Goal: Information Seeking & Learning: Learn about a topic

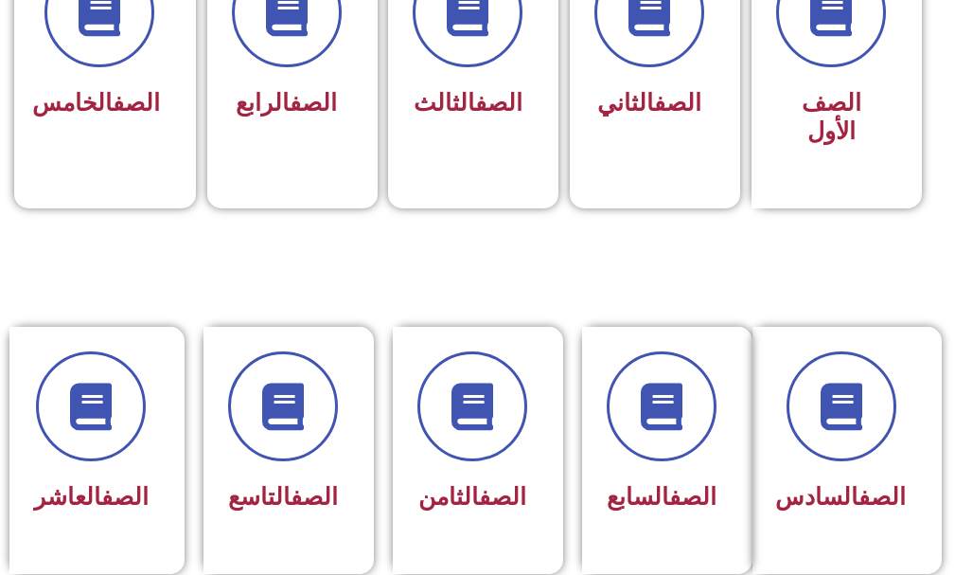
scroll to position [682, 0]
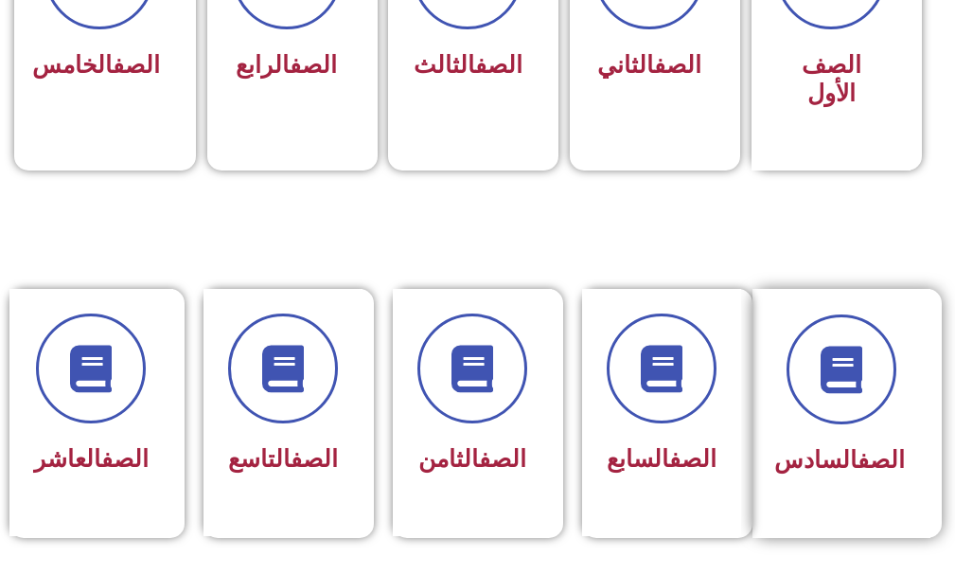
click at [906, 417] on div "الصف السادس" at bounding box center [842, 413] width 178 height 249
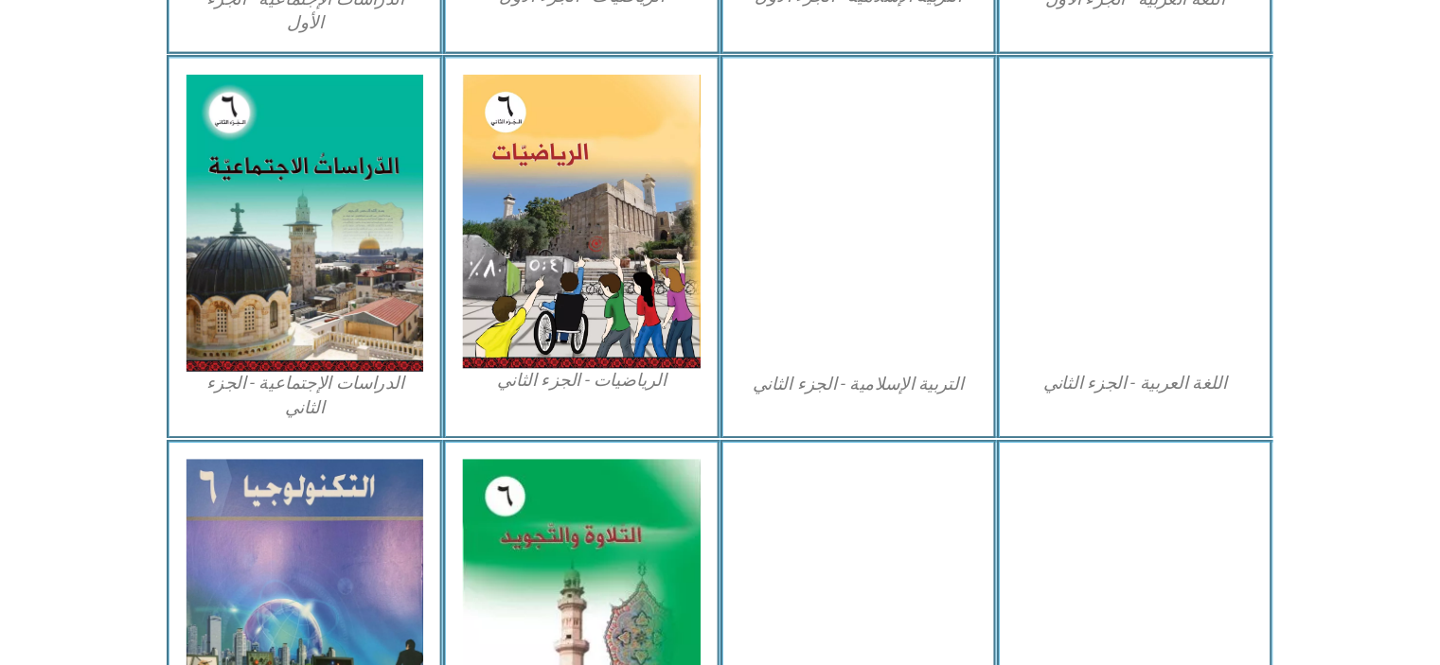
scroll to position [904, 0]
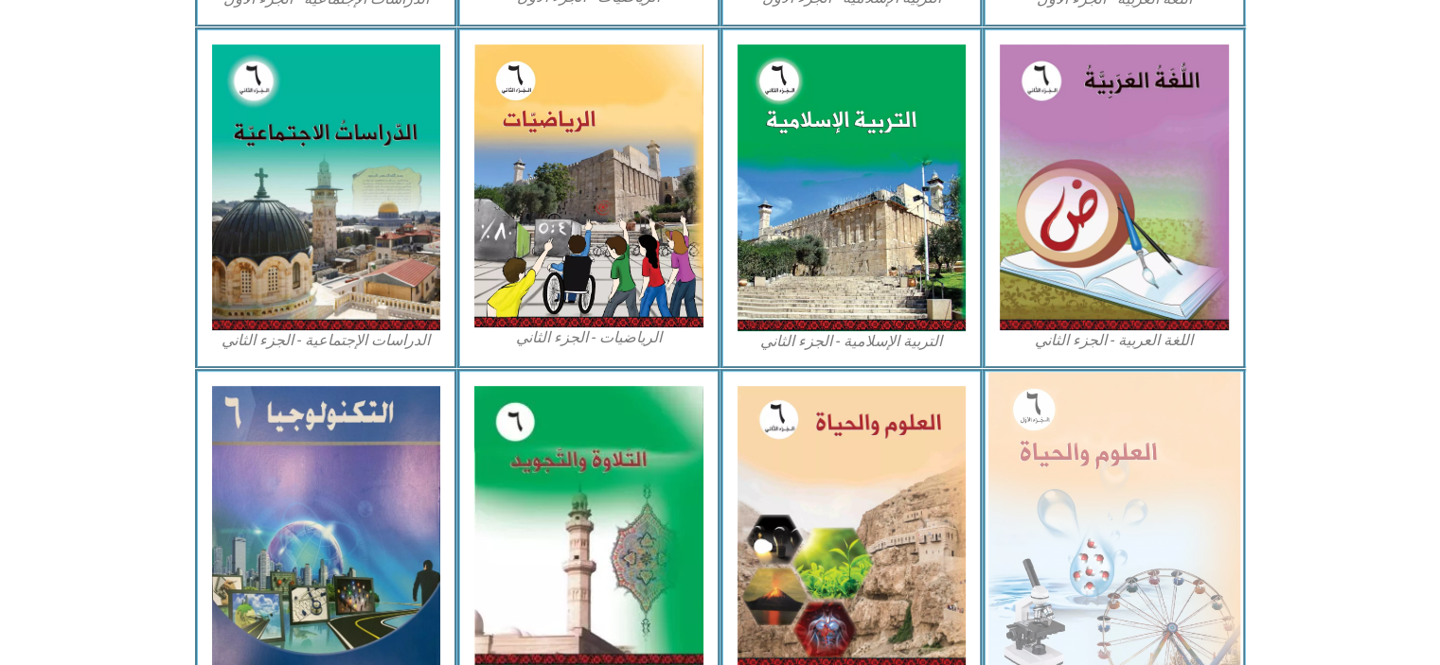
click at [954, 466] on img at bounding box center [1114, 525] width 252 height 307
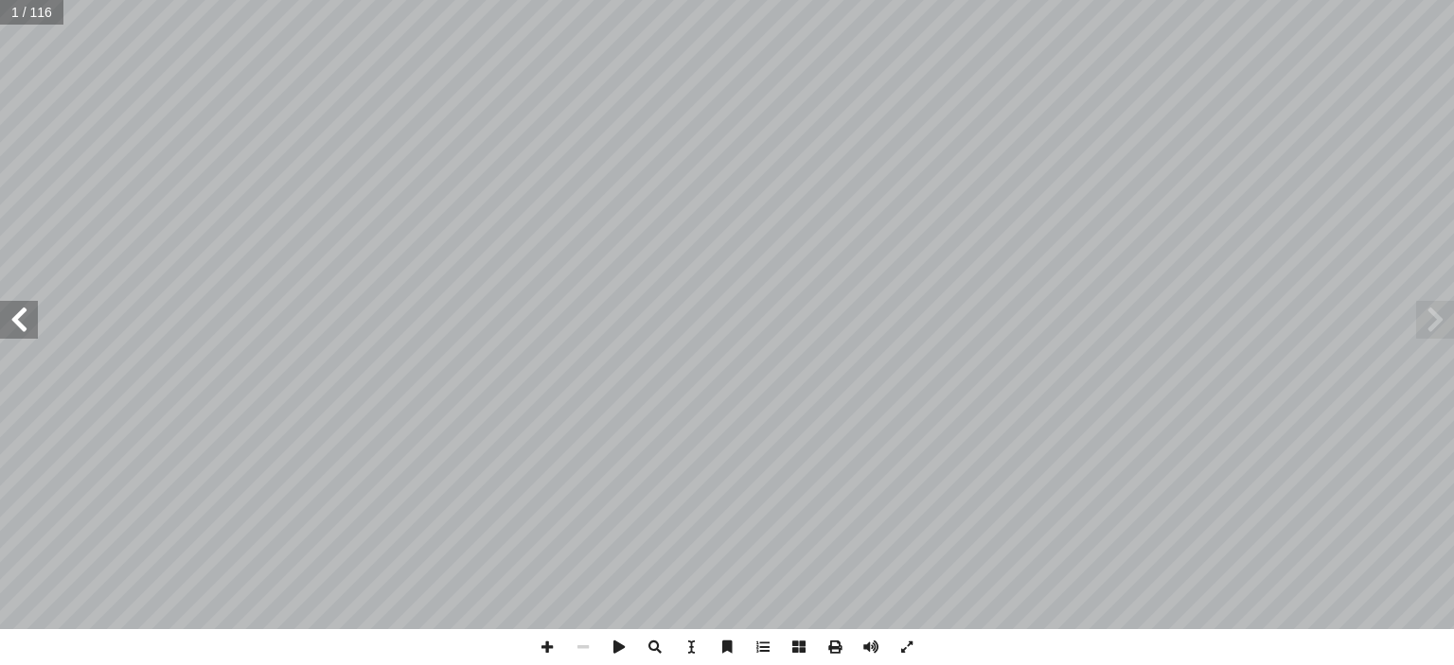
click at [30, 333] on span at bounding box center [19, 320] width 38 height 38
click at [20, 332] on span at bounding box center [19, 320] width 38 height 38
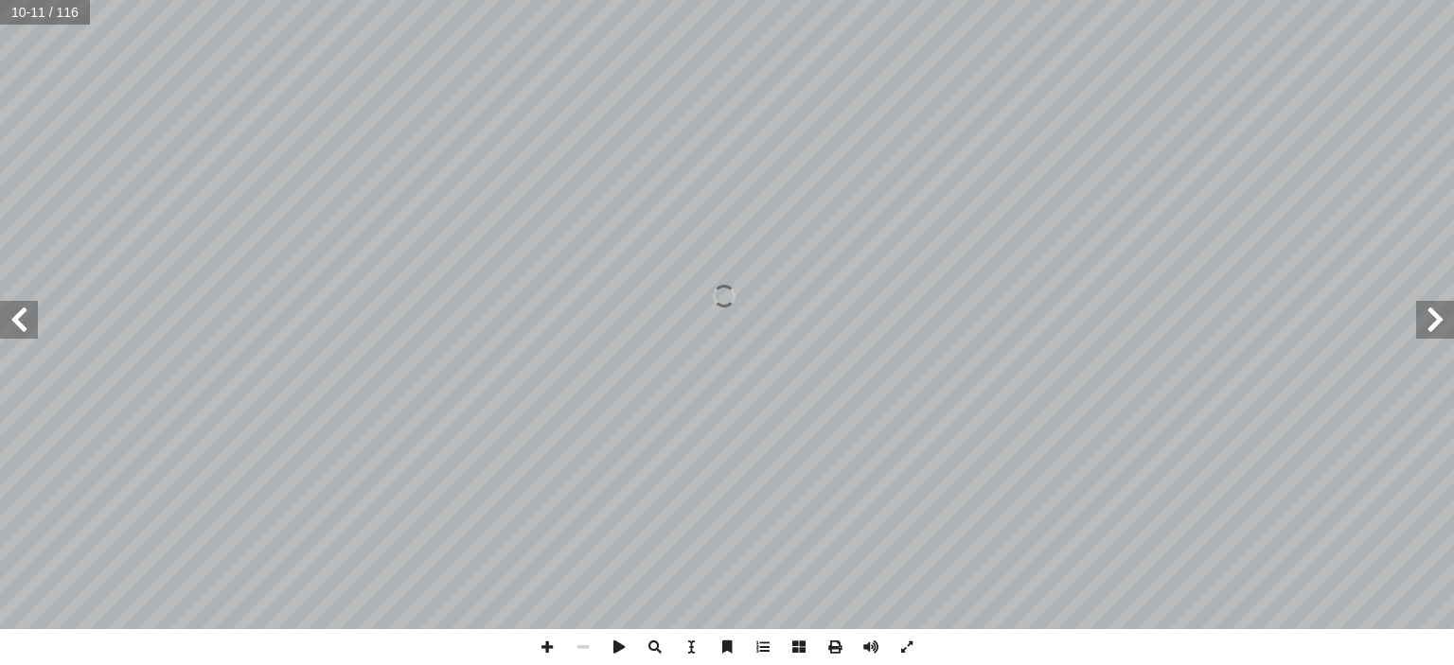
click at [20, 332] on span at bounding box center [19, 320] width 38 height 38
click at [547, 654] on span at bounding box center [547, 647] width 36 height 36
click at [22, 326] on span at bounding box center [19, 320] width 38 height 38
